Goal: Task Accomplishment & Management: Manage account settings

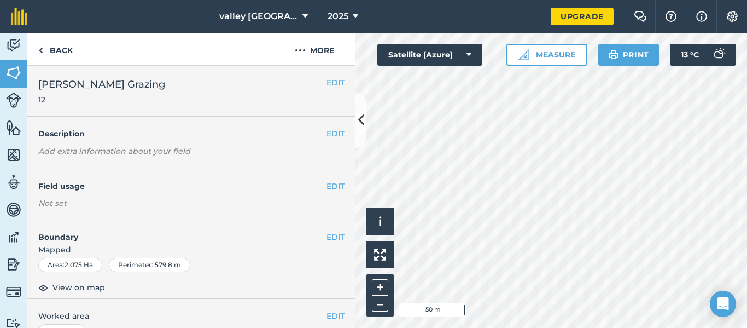
click at [117, 85] on h2 "[PERSON_NAME] Grazing 12" at bounding box center [182, 91] width 288 height 28
click at [332, 80] on button "EDIT" at bounding box center [335, 83] width 18 height 12
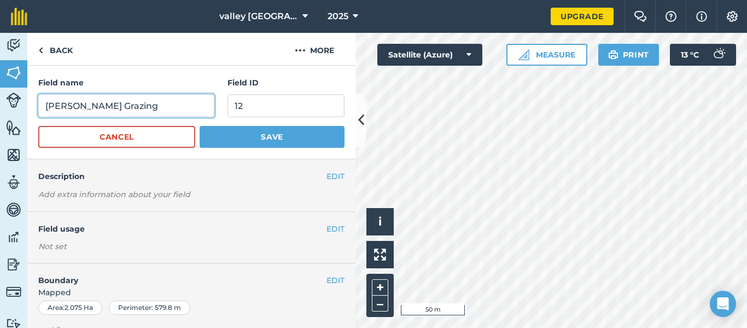
click at [132, 109] on input "[PERSON_NAME] Grazing" at bounding box center [126, 105] width 176 height 23
type input "[PERSON_NAME] Silage"
click at [200, 126] on button "Save" at bounding box center [272, 137] width 145 height 22
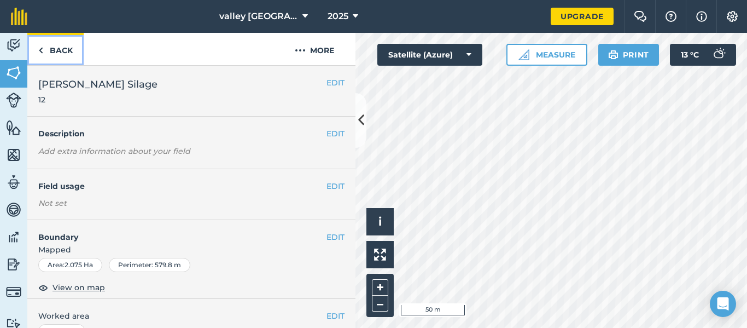
click at [72, 48] on link "Back" at bounding box center [55, 49] width 56 height 32
click at [39, 55] on img at bounding box center [40, 50] width 5 height 13
click at [43, 55] on link "Back" at bounding box center [55, 49] width 56 height 32
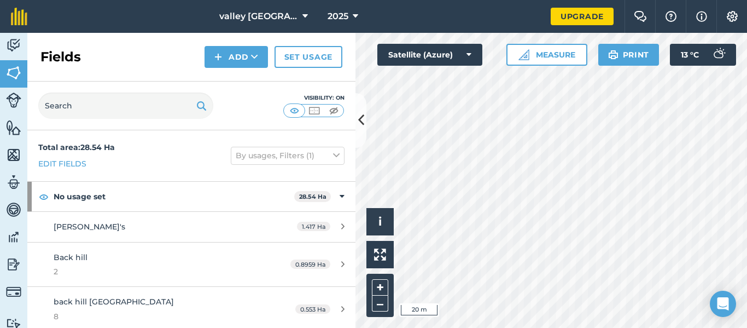
click at [44, 55] on h2 "Fields" at bounding box center [60, 56] width 40 height 17
